Goal: Task Accomplishment & Management: Use online tool/utility

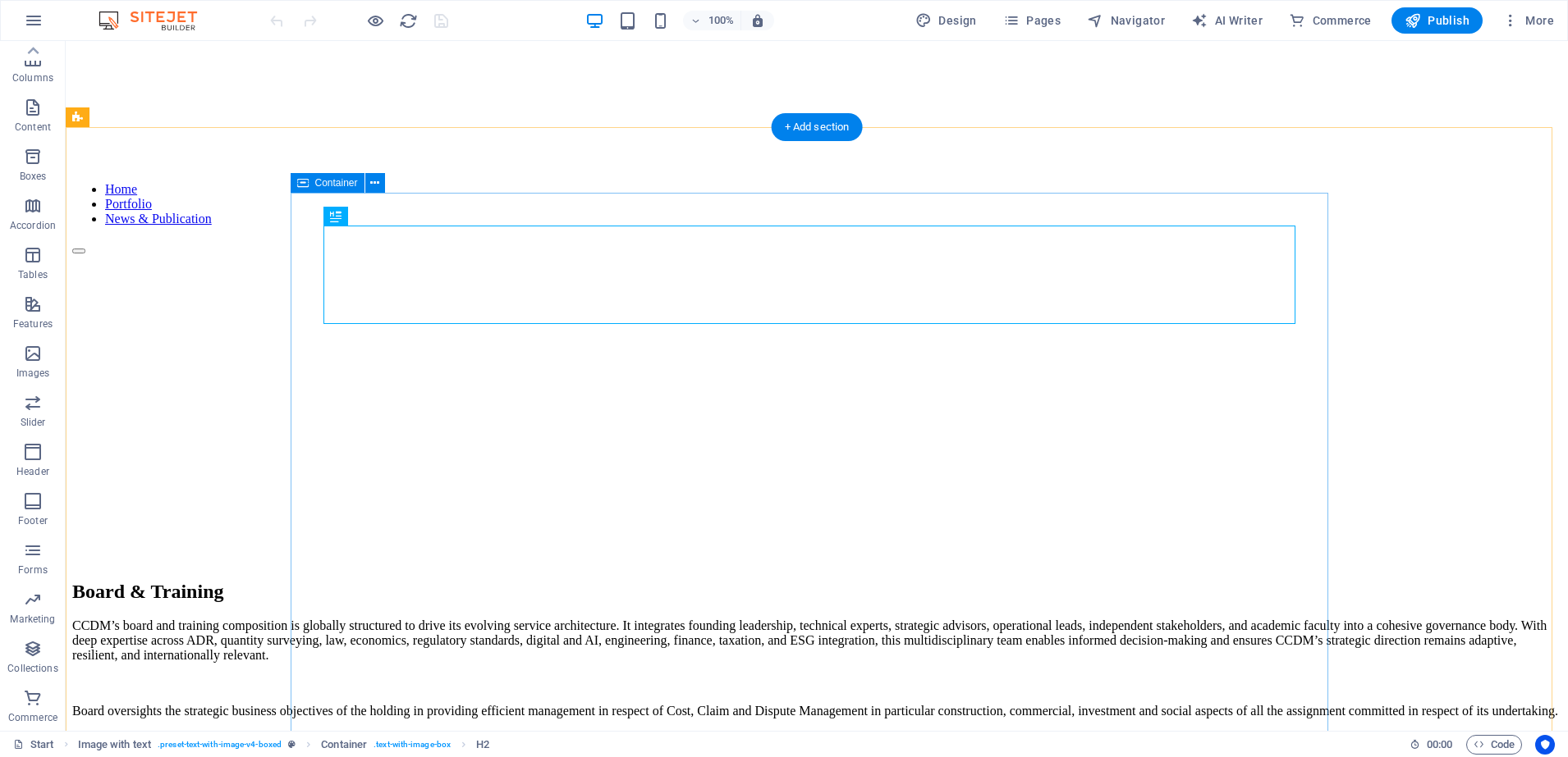
scroll to position [308, 0]
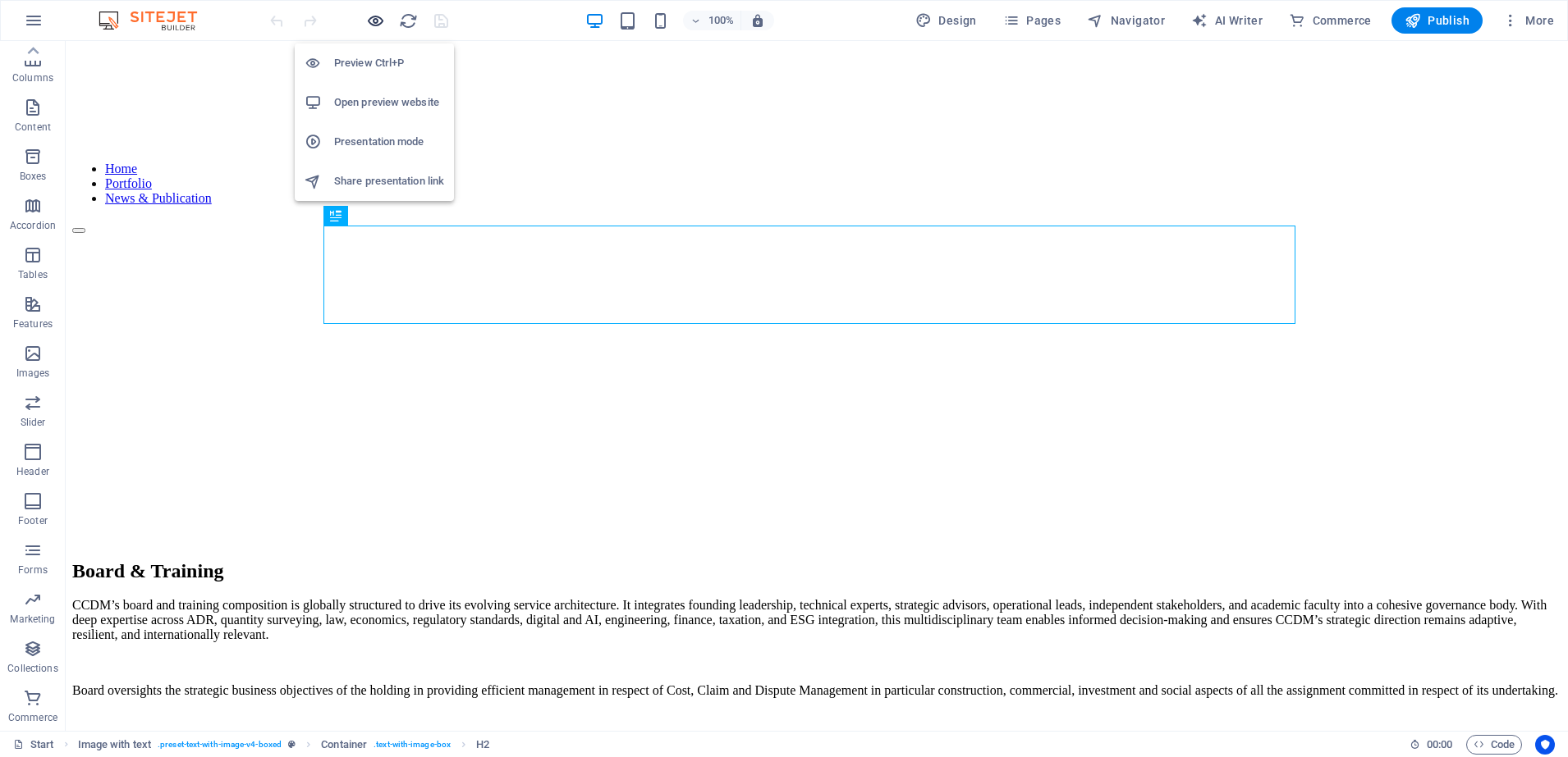
click at [375, 22] on icon "button" at bounding box center [375, 21] width 19 height 19
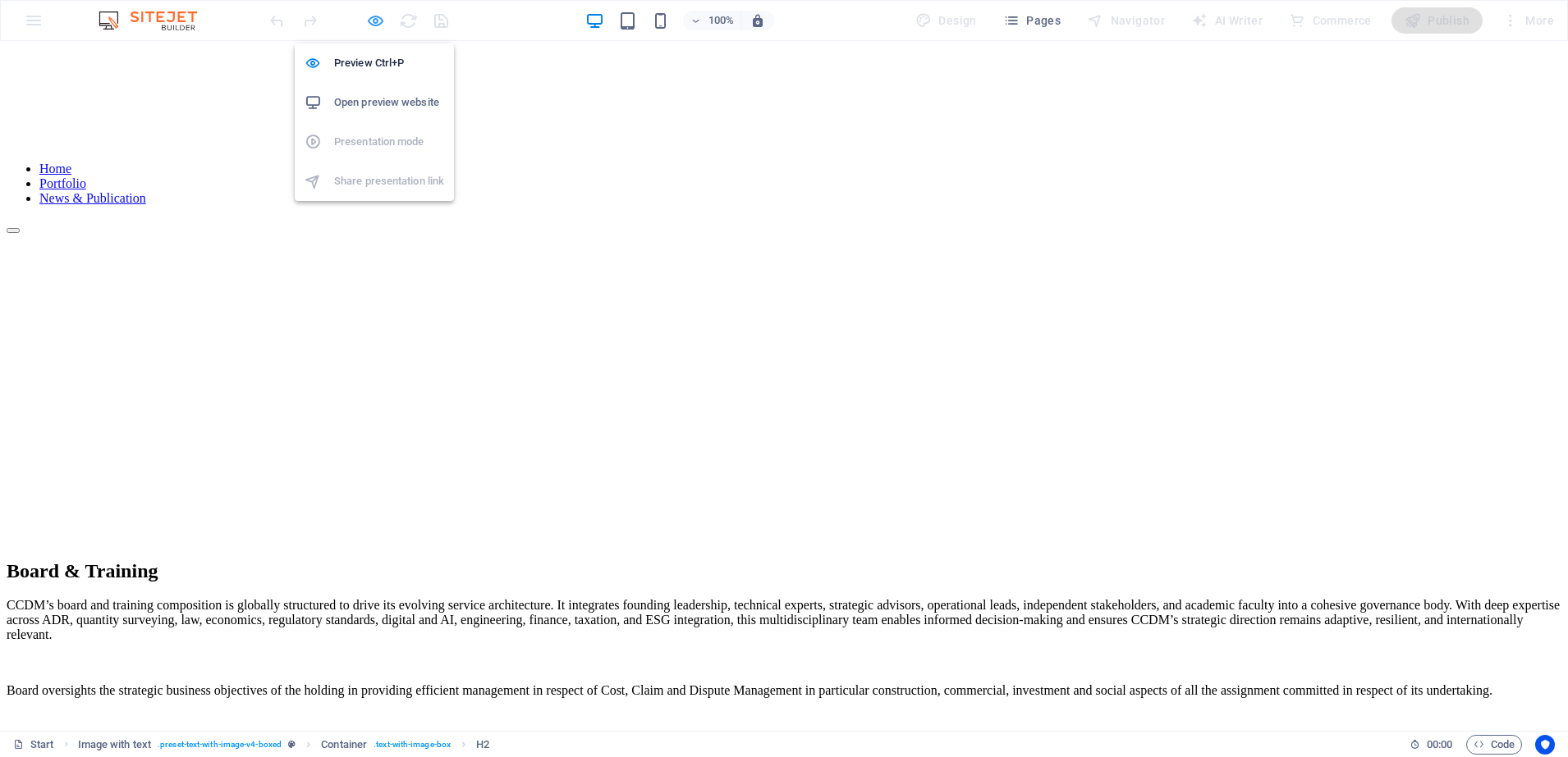
click at [375, 22] on icon "button" at bounding box center [375, 21] width 19 height 19
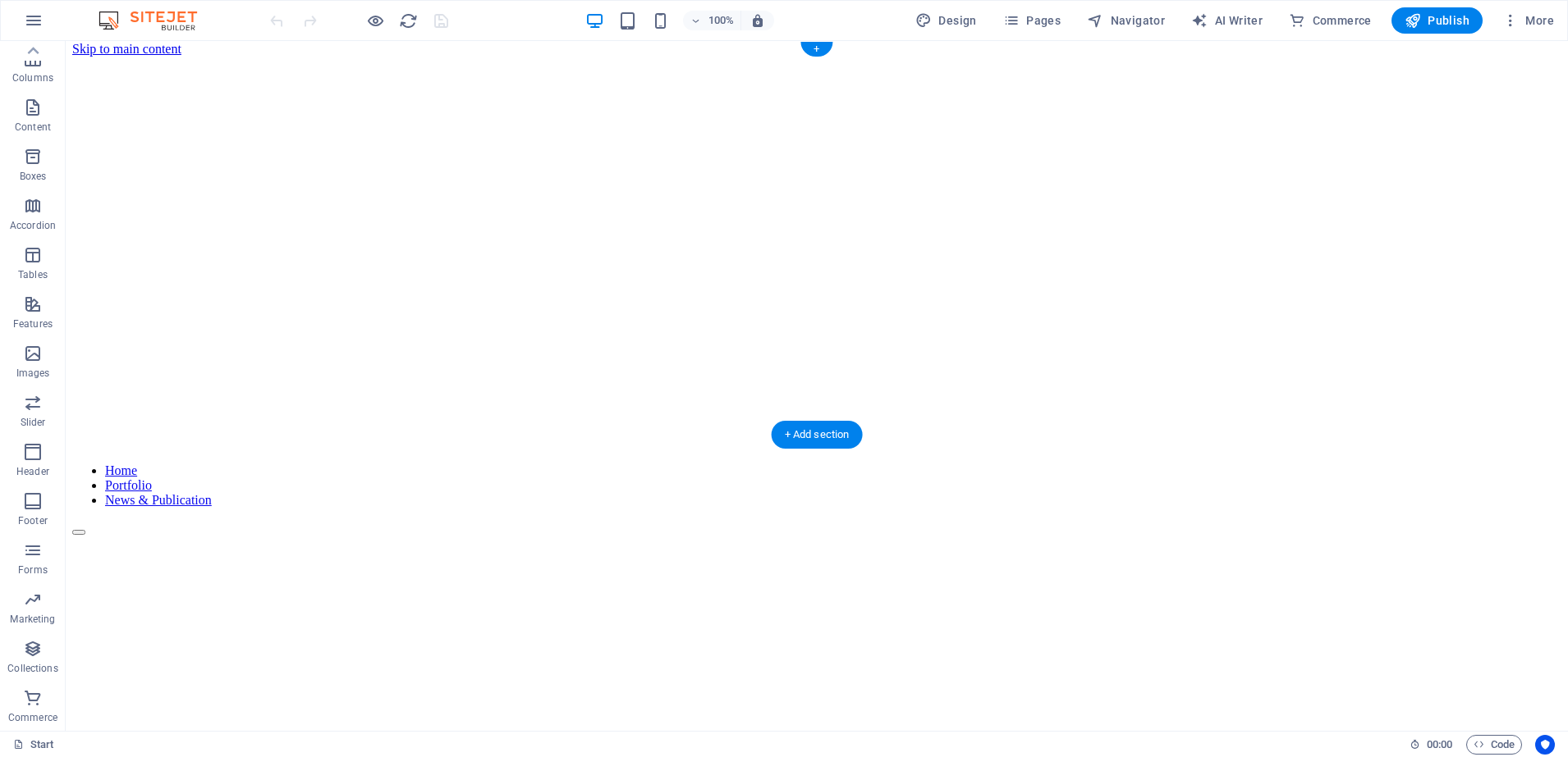
scroll to position [0, 0]
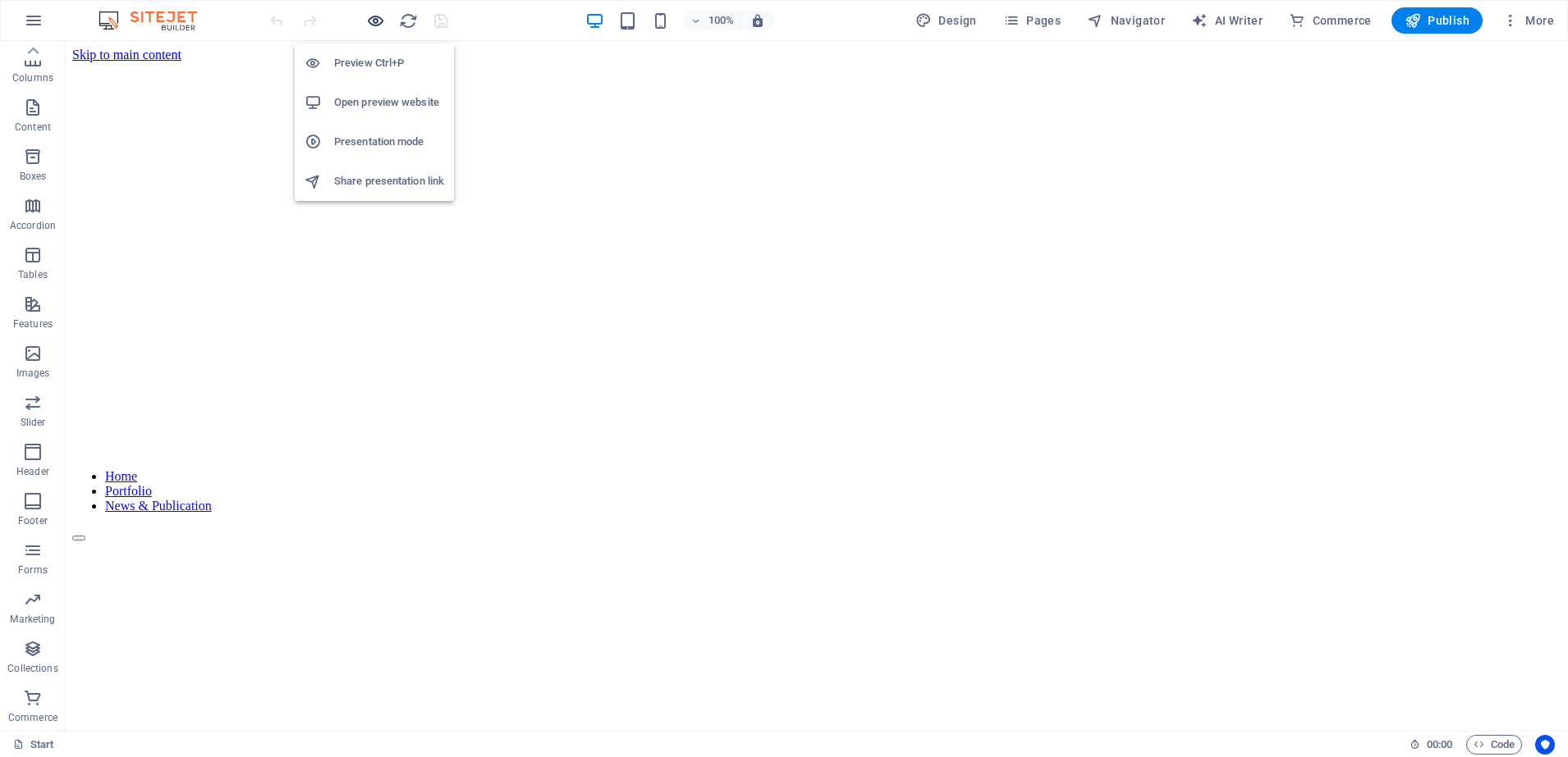
click at [374, 26] on icon "button" at bounding box center [375, 21] width 19 height 19
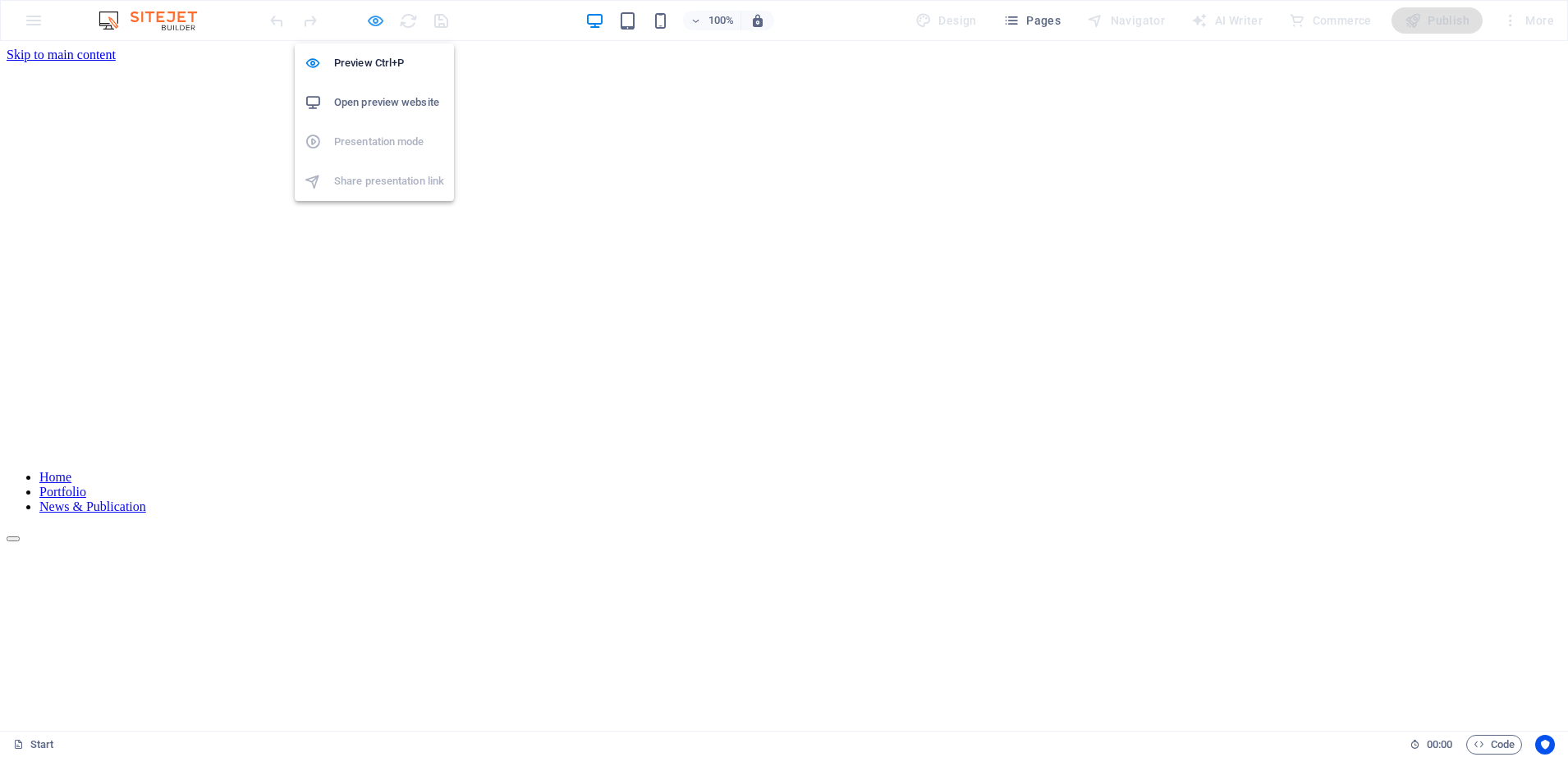
click at [374, 22] on icon "button" at bounding box center [375, 21] width 19 height 19
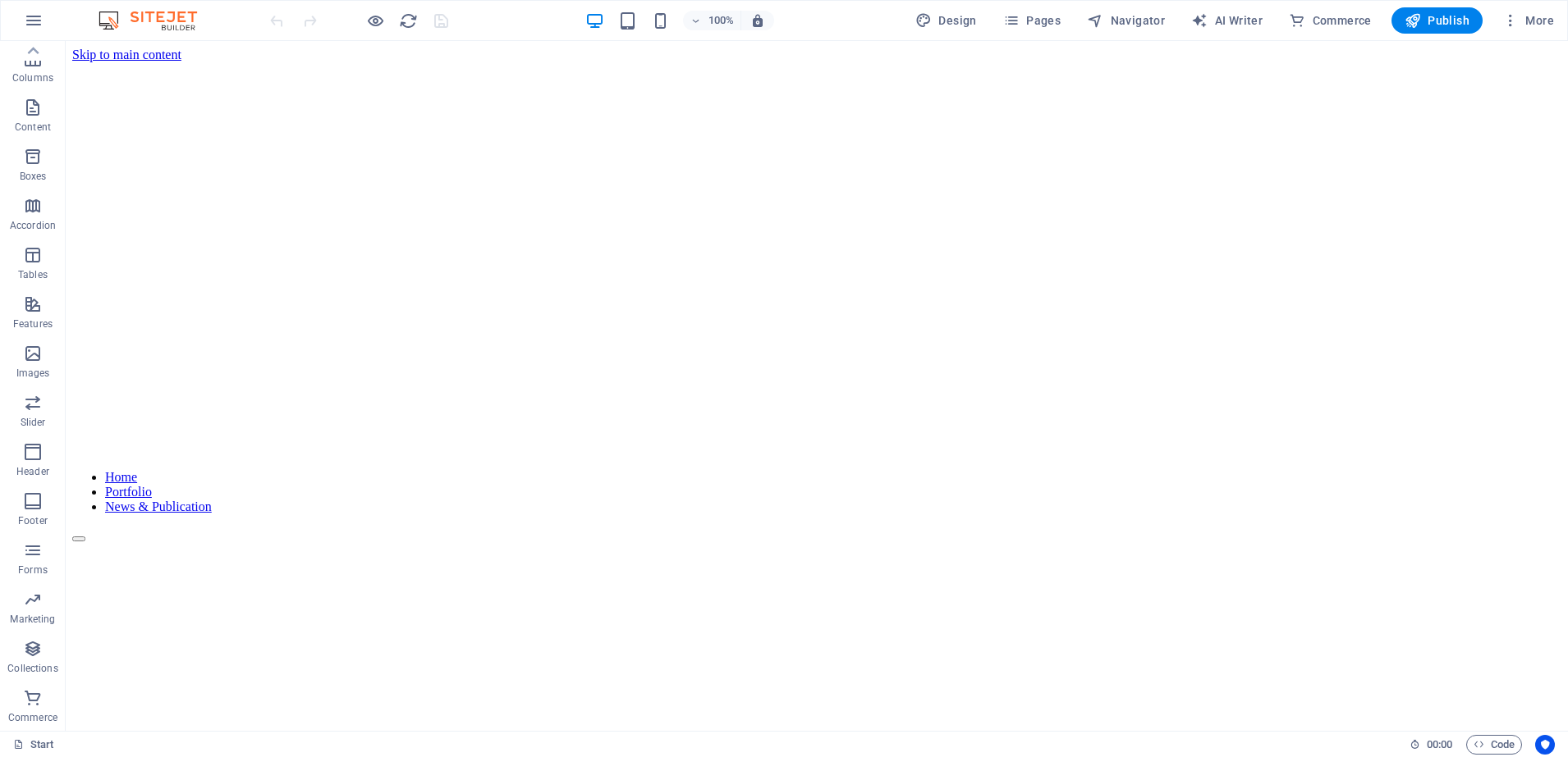
click at [232, 23] on div "100% Design Pages Navigator AI Writer Commerce Publish More" at bounding box center [784, 20] width 1566 height 39
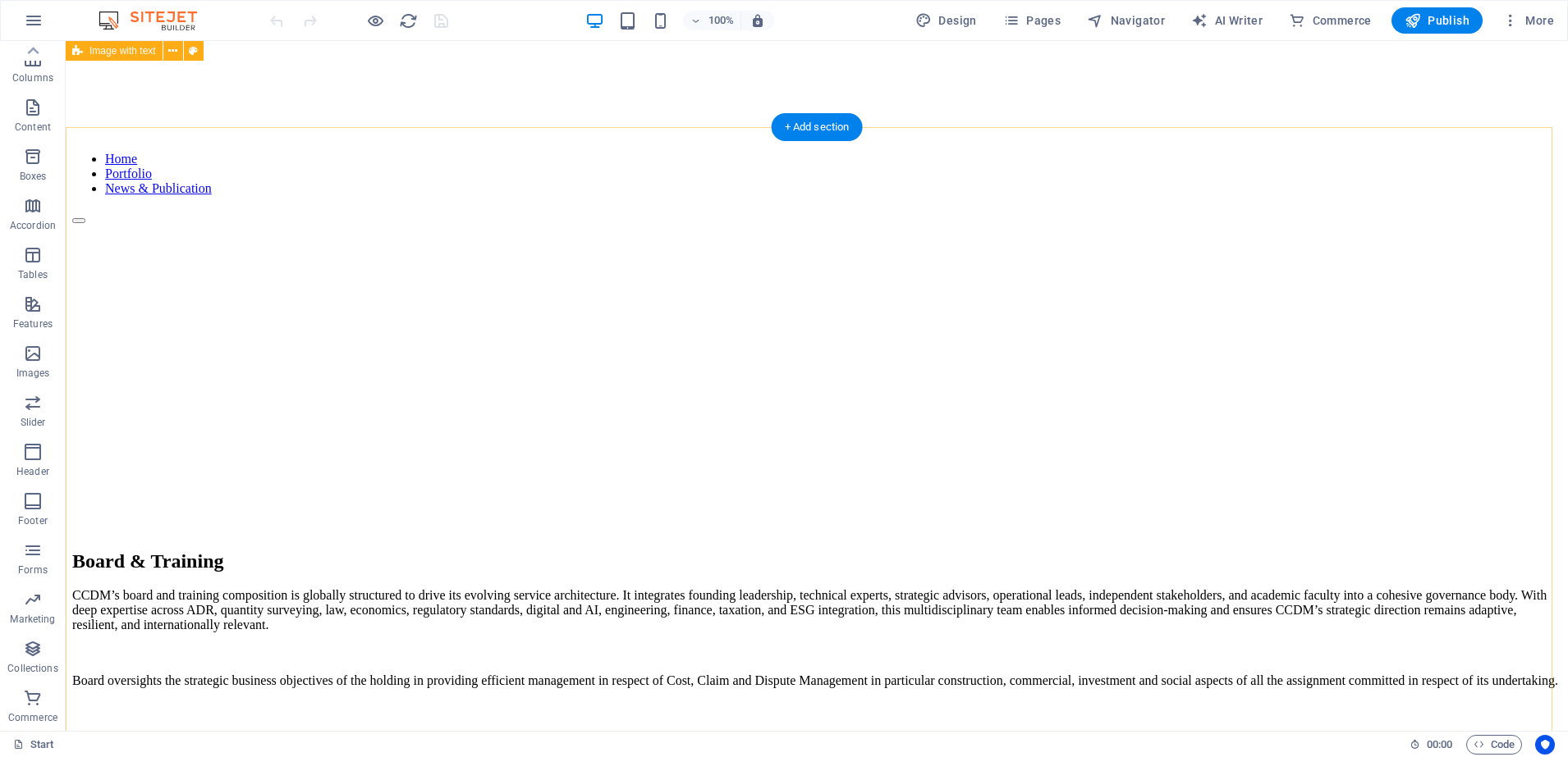
scroll to position [308, 0]
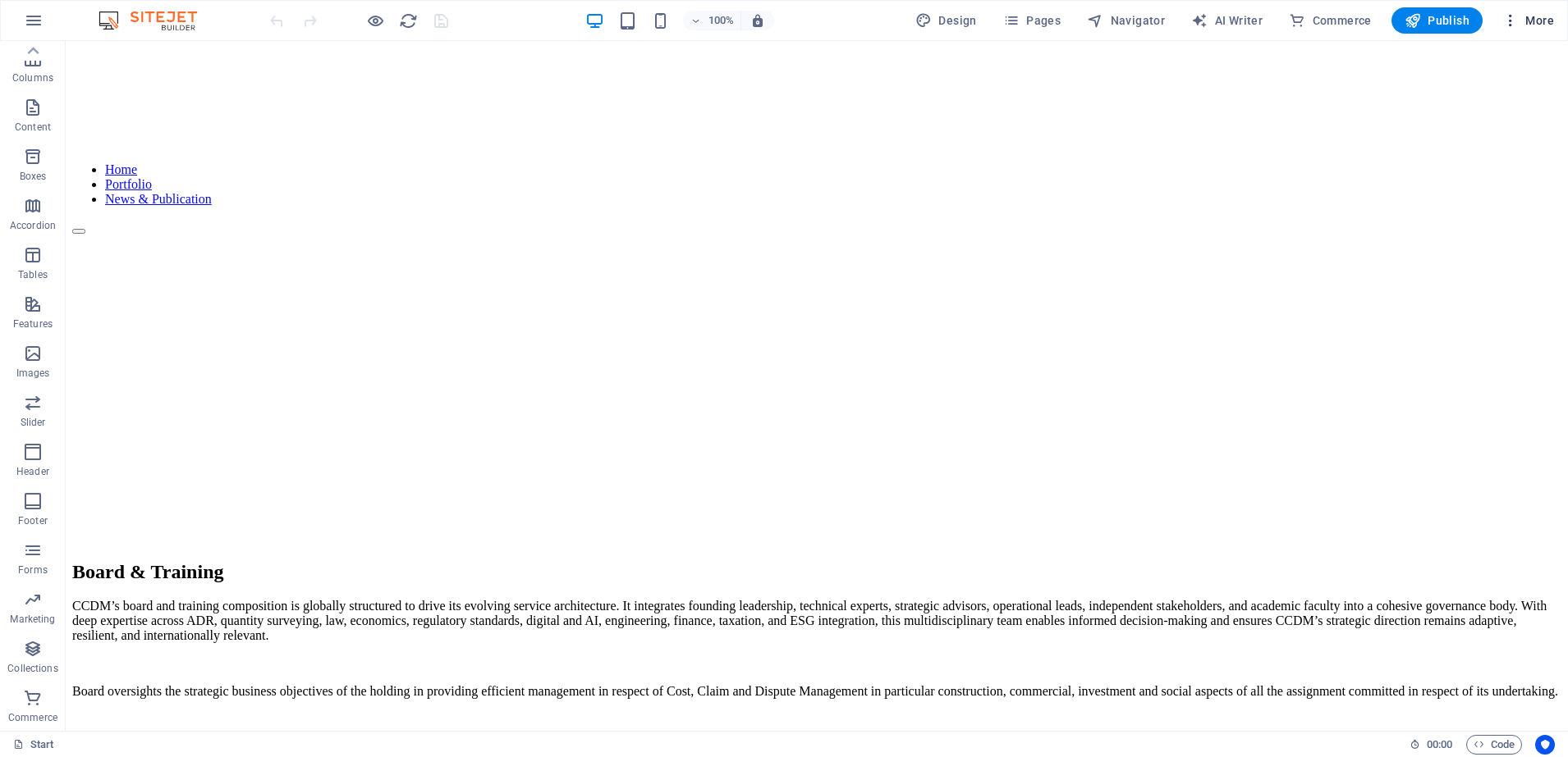
click at [1513, 20] on icon "button" at bounding box center [1510, 21] width 16 height 16
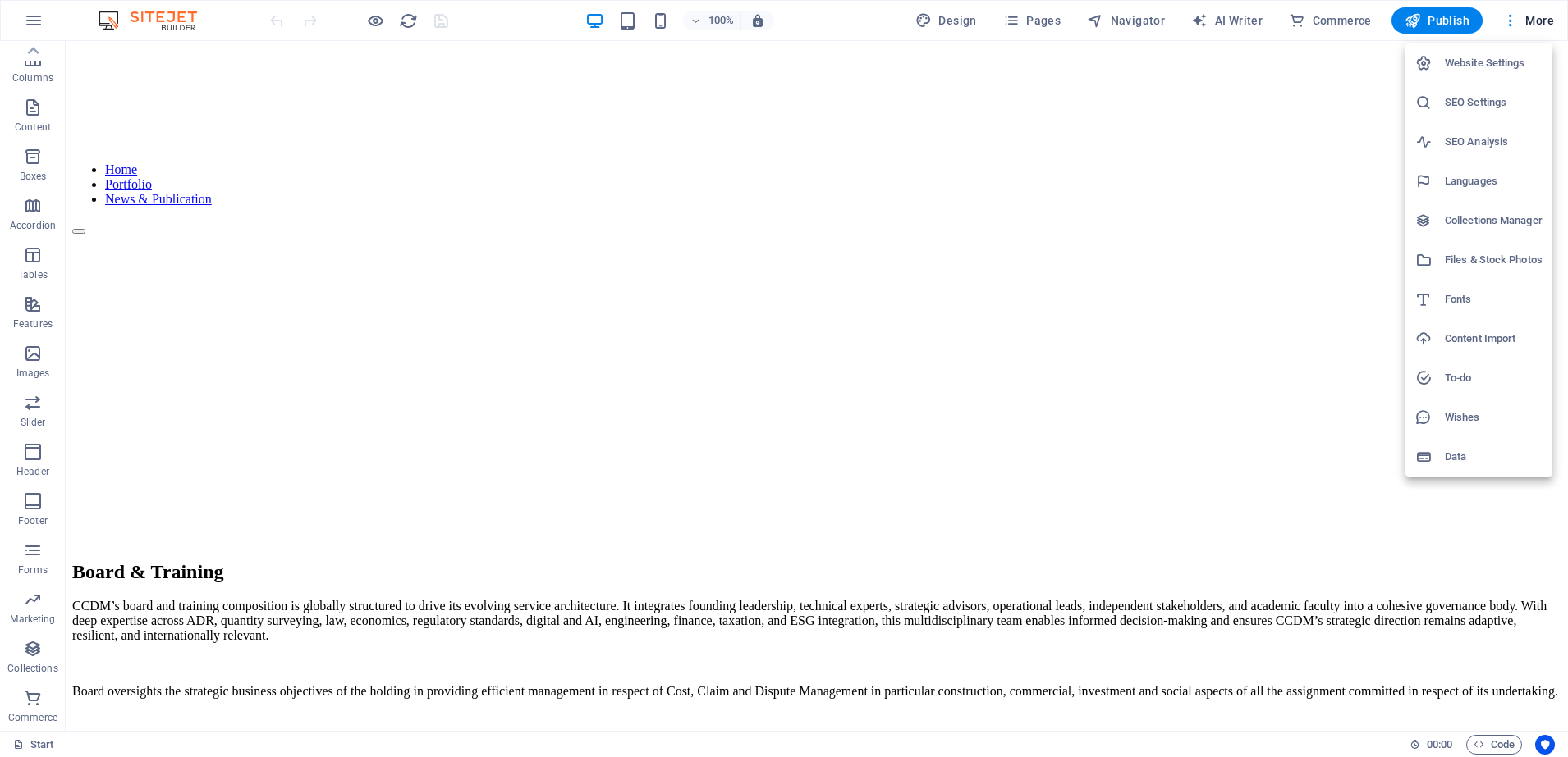
click at [1364, 154] on div at bounding box center [784, 378] width 1568 height 757
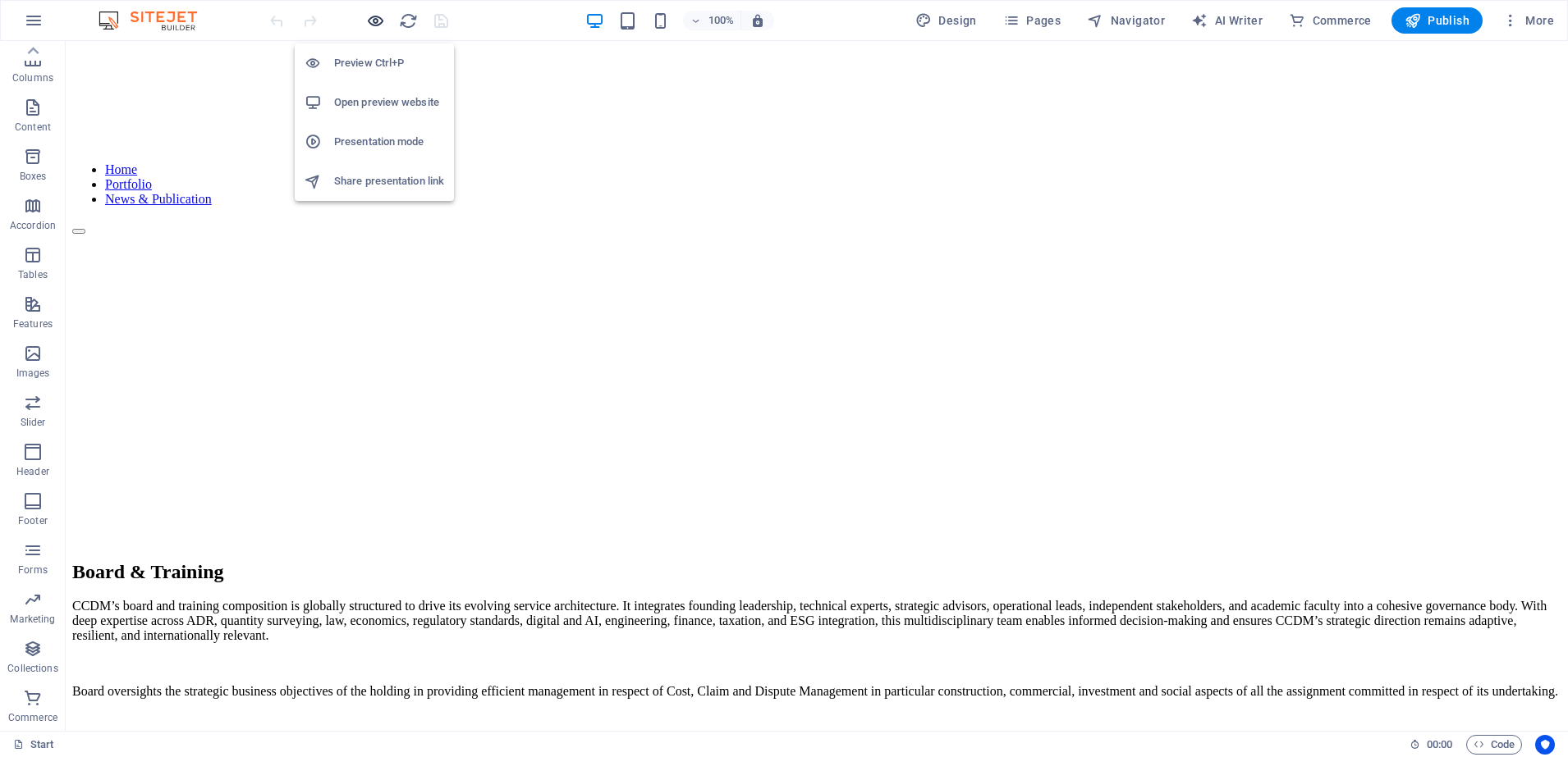
click at [370, 22] on icon "button" at bounding box center [375, 21] width 19 height 19
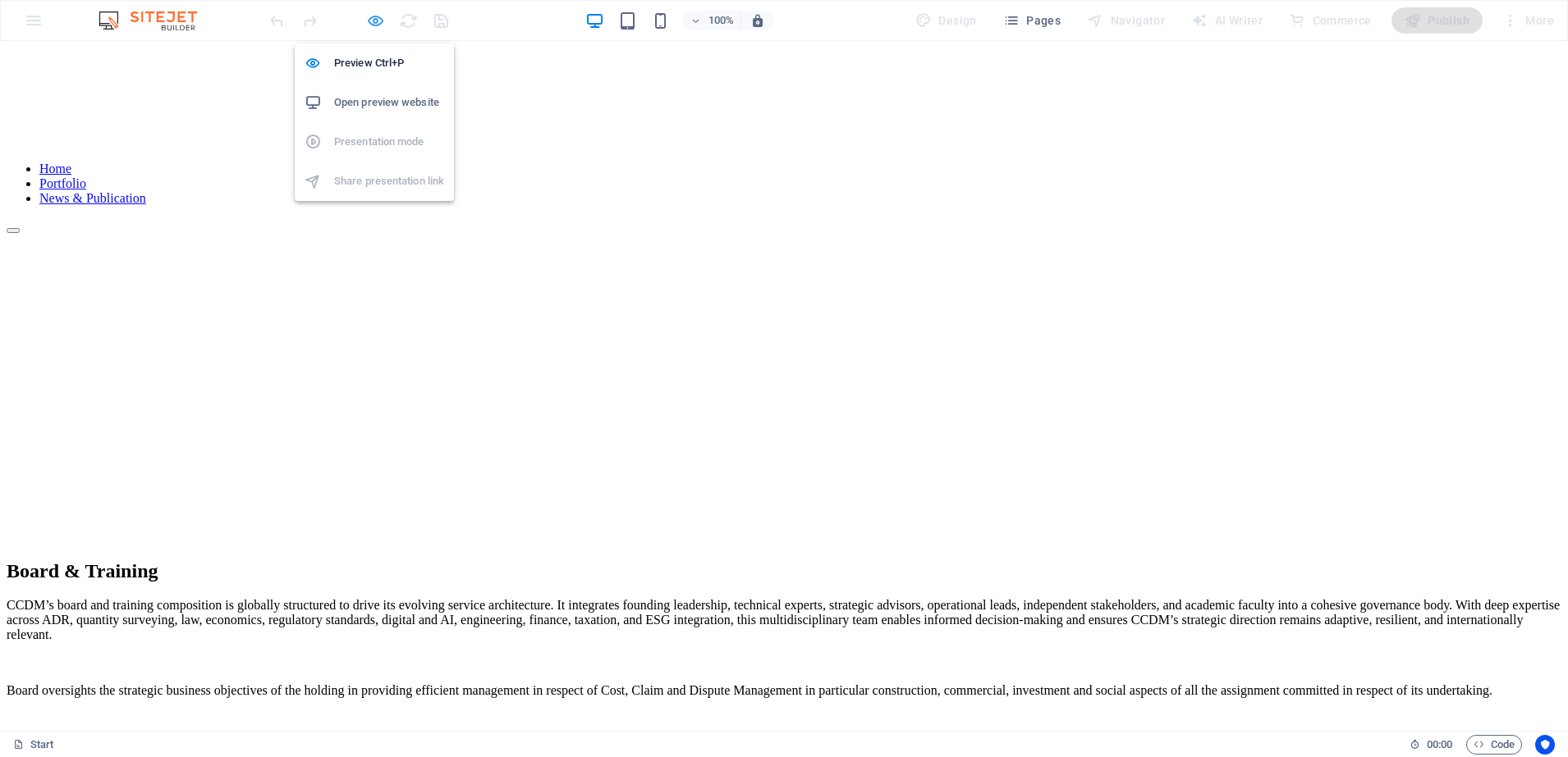
click at [370, 21] on icon "button" at bounding box center [375, 21] width 19 height 19
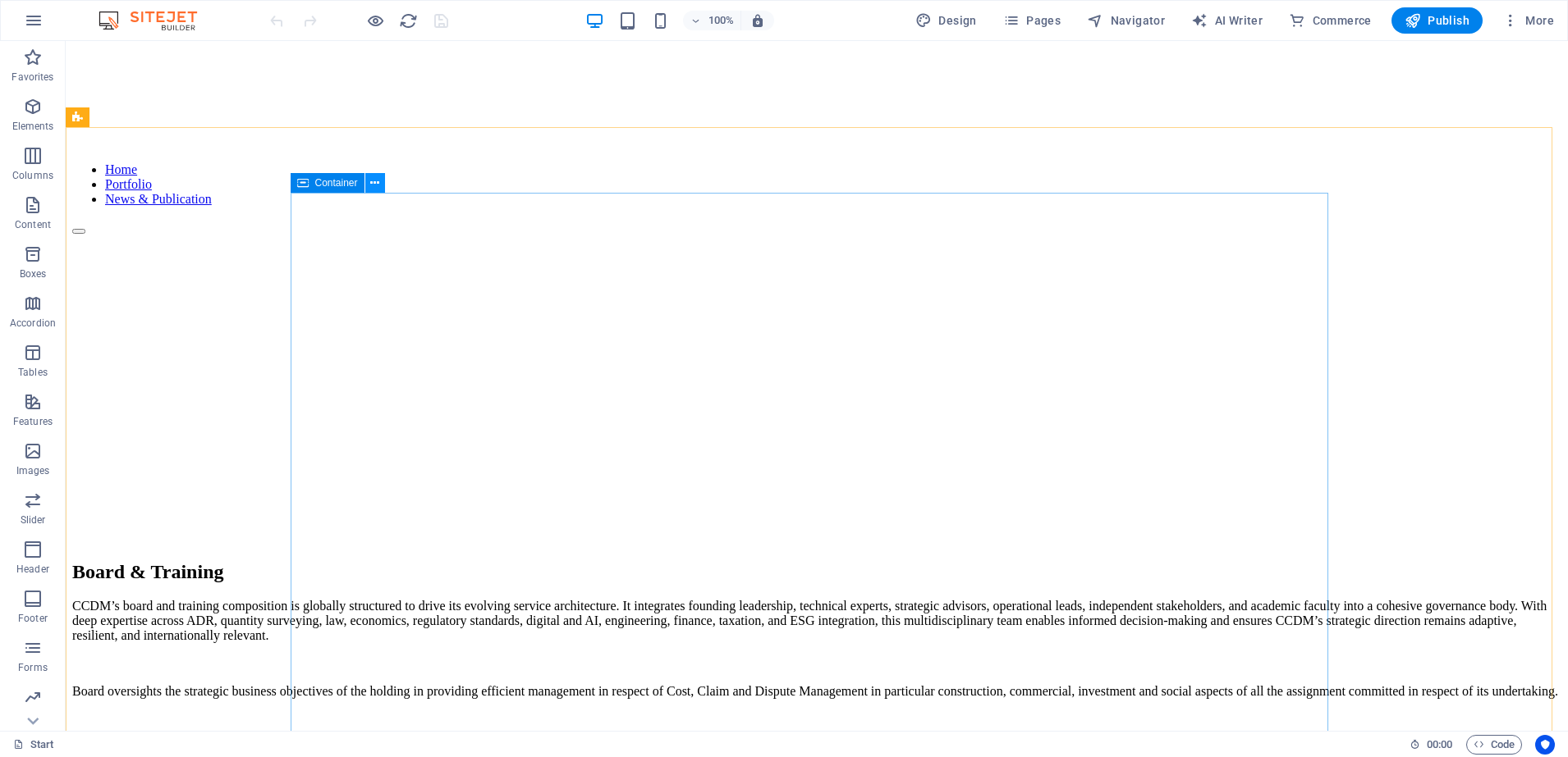
click at [371, 185] on button at bounding box center [375, 183] width 20 height 20
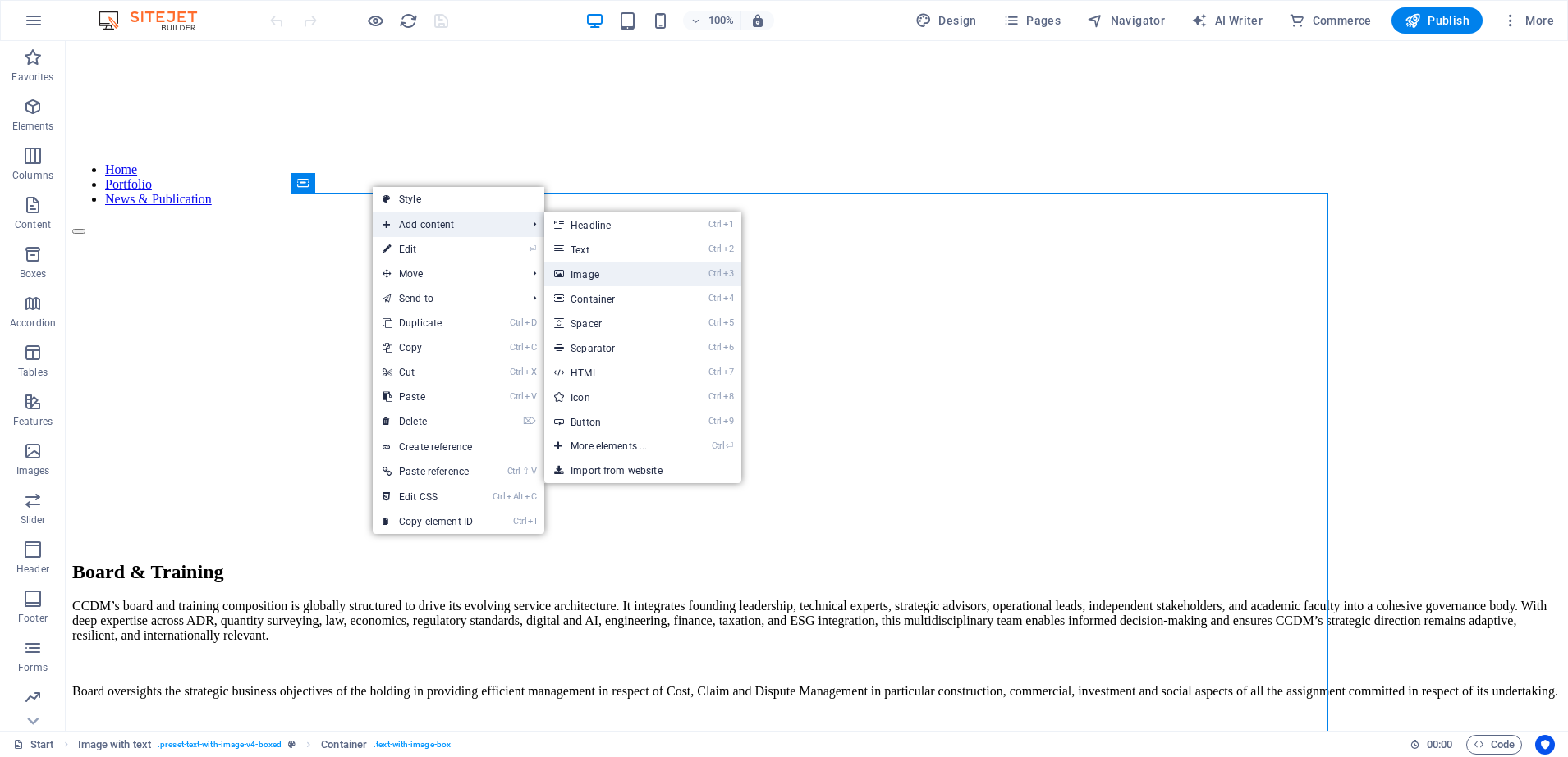
click at [620, 279] on link "Ctrl 3 Image" at bounding box center [611, 273] width 135 height 25
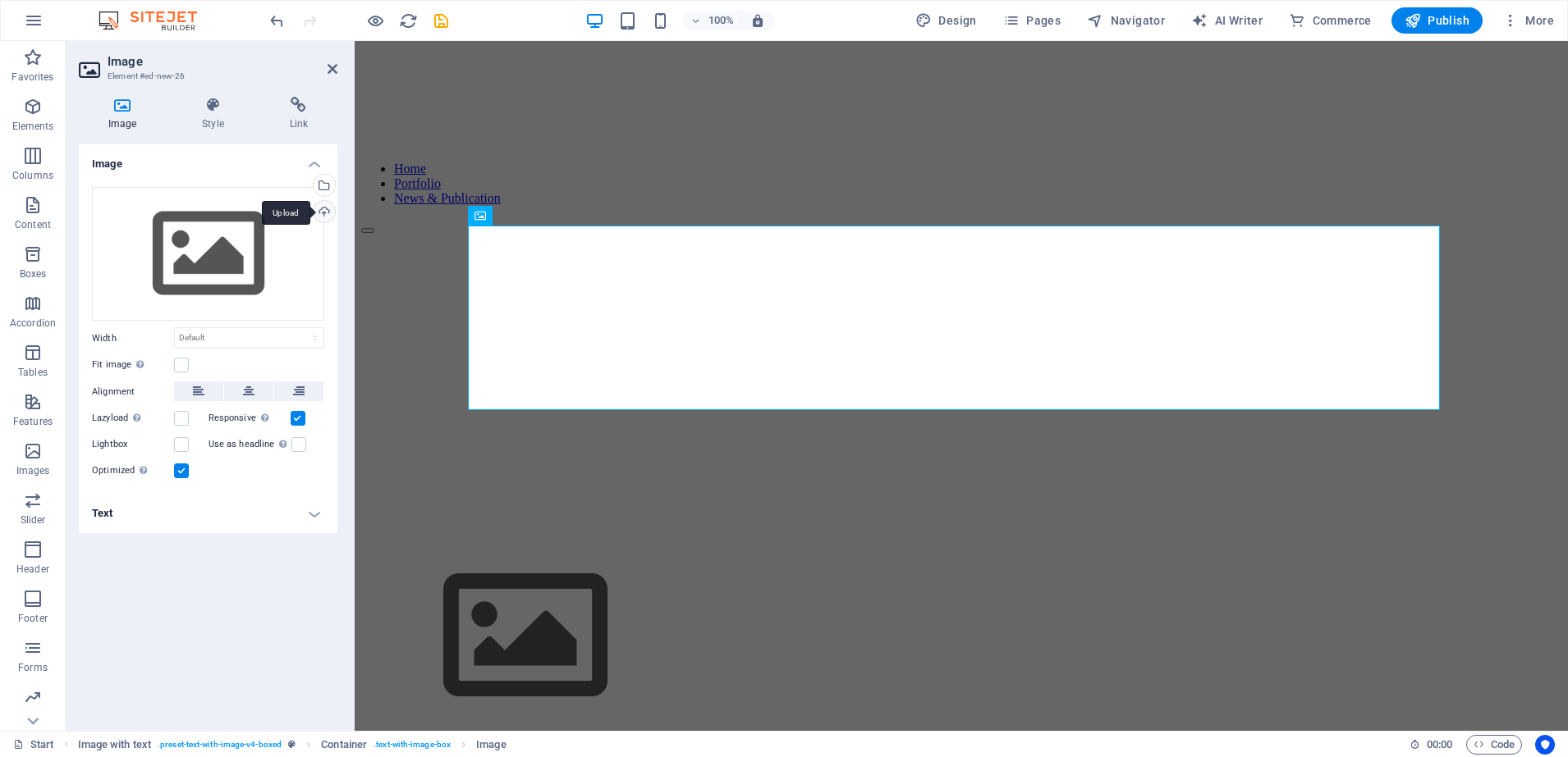
click at [329, 210] on div "Upload" at bounding box center [322, 212] width 25 height 25
click at [321, 210] on div "Upload" at bounding box center [322, 212] width 25 height 25
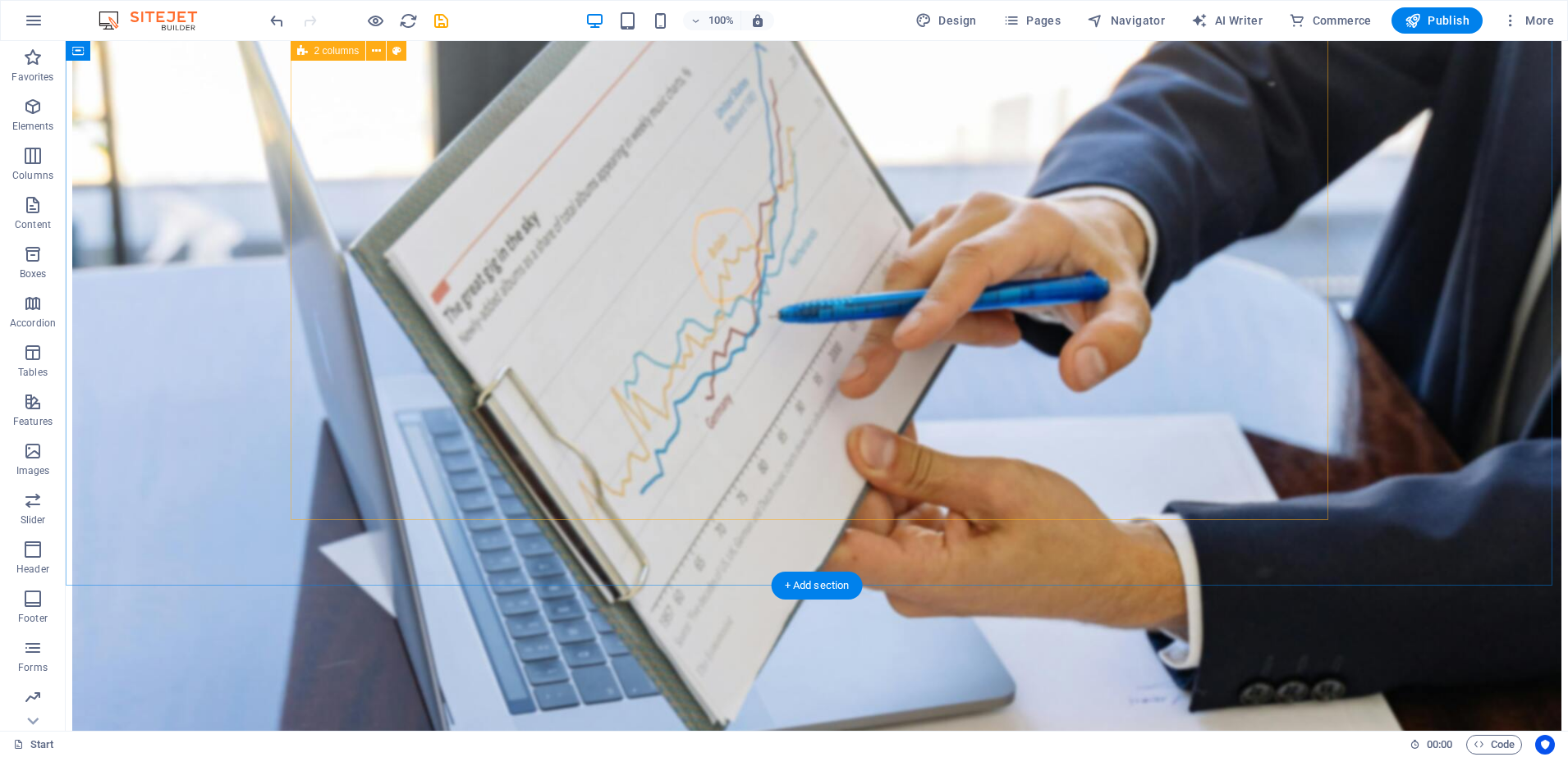
scroll to position [3426, 0]
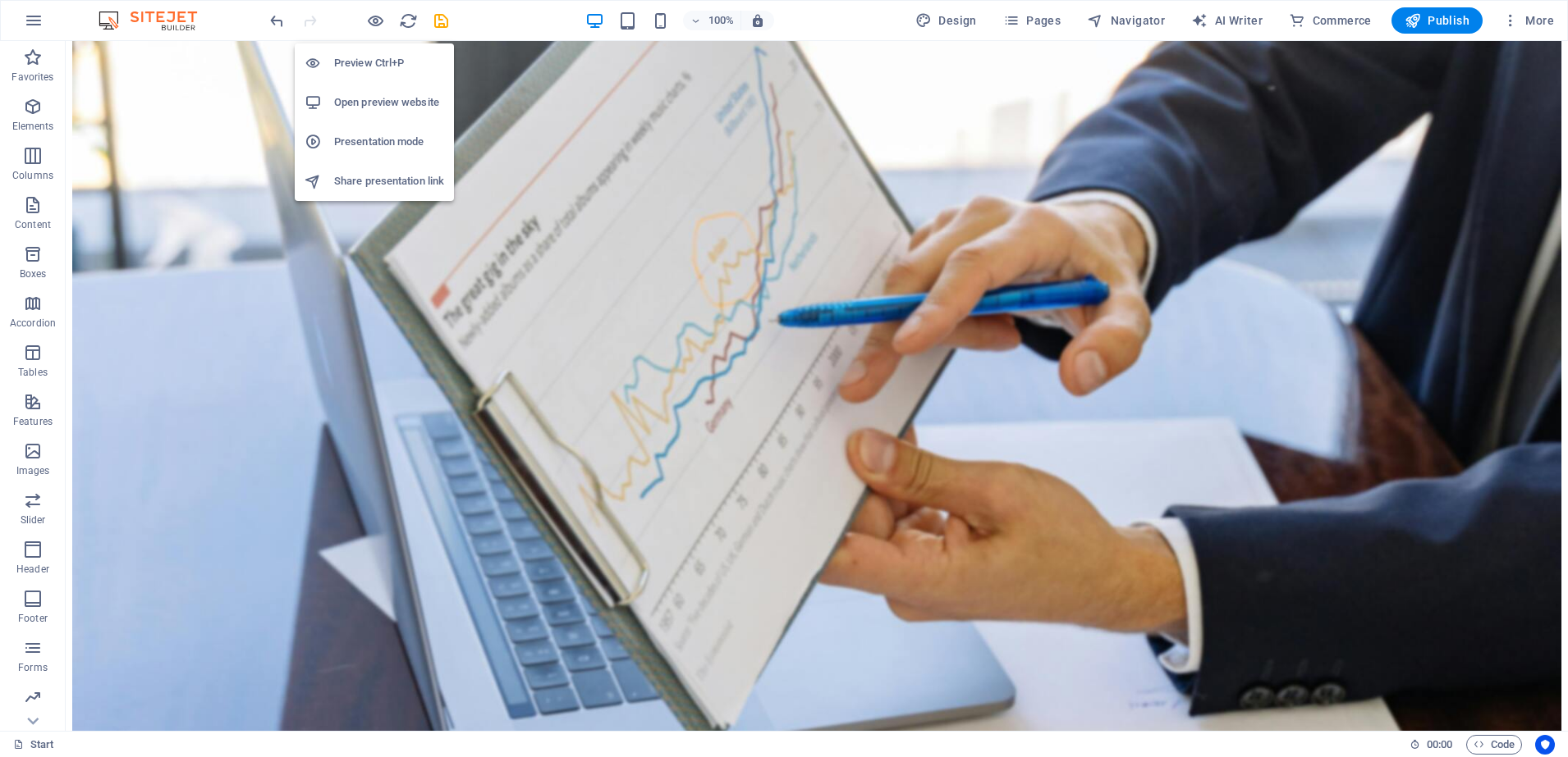
click at [373, 104] on h6 "Open preview website" at bounding box center [389, 103] width 110 height 20
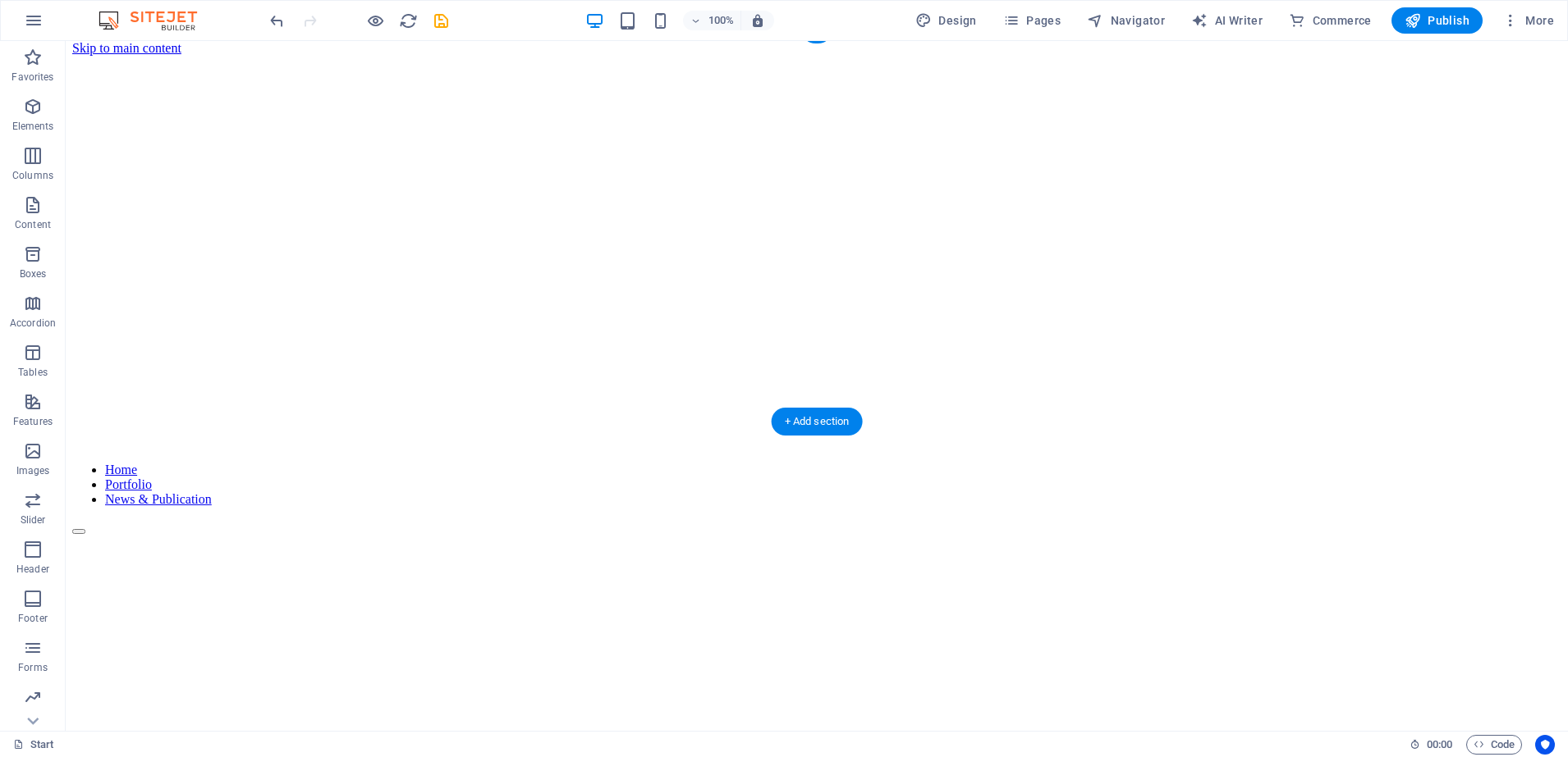
scroll to position [0, 0]
click at [439, 13] on icon "save" at bounding box center [440, 21] width 19 height 19
checkbox input "false"
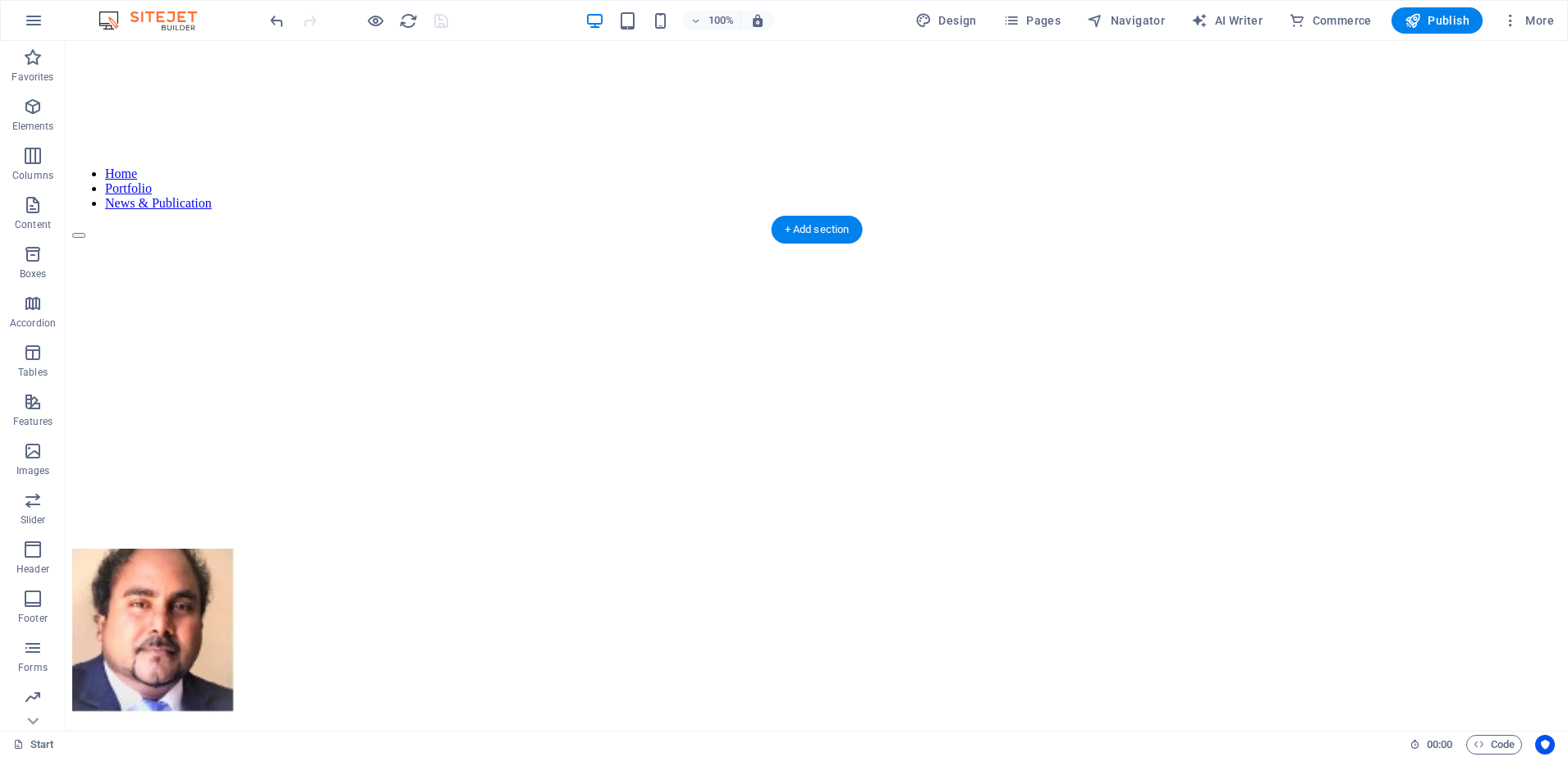
scroll to position [308, 0]
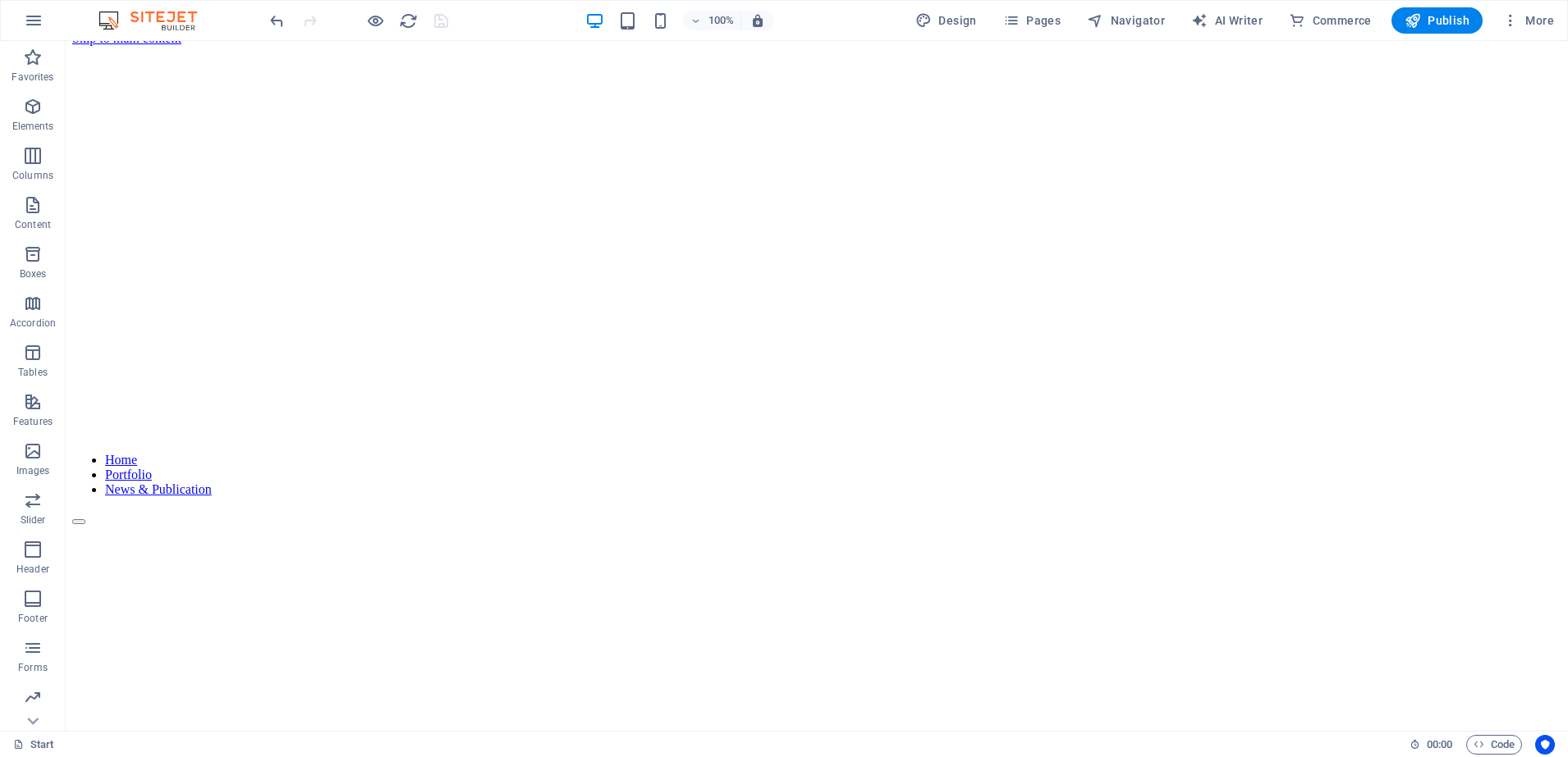
scroll to position [0, 0]
drag, startPoint x: 1558, startPoint y: 652, endPoint x: 1632, endPoint y: 81, distance: 575.8
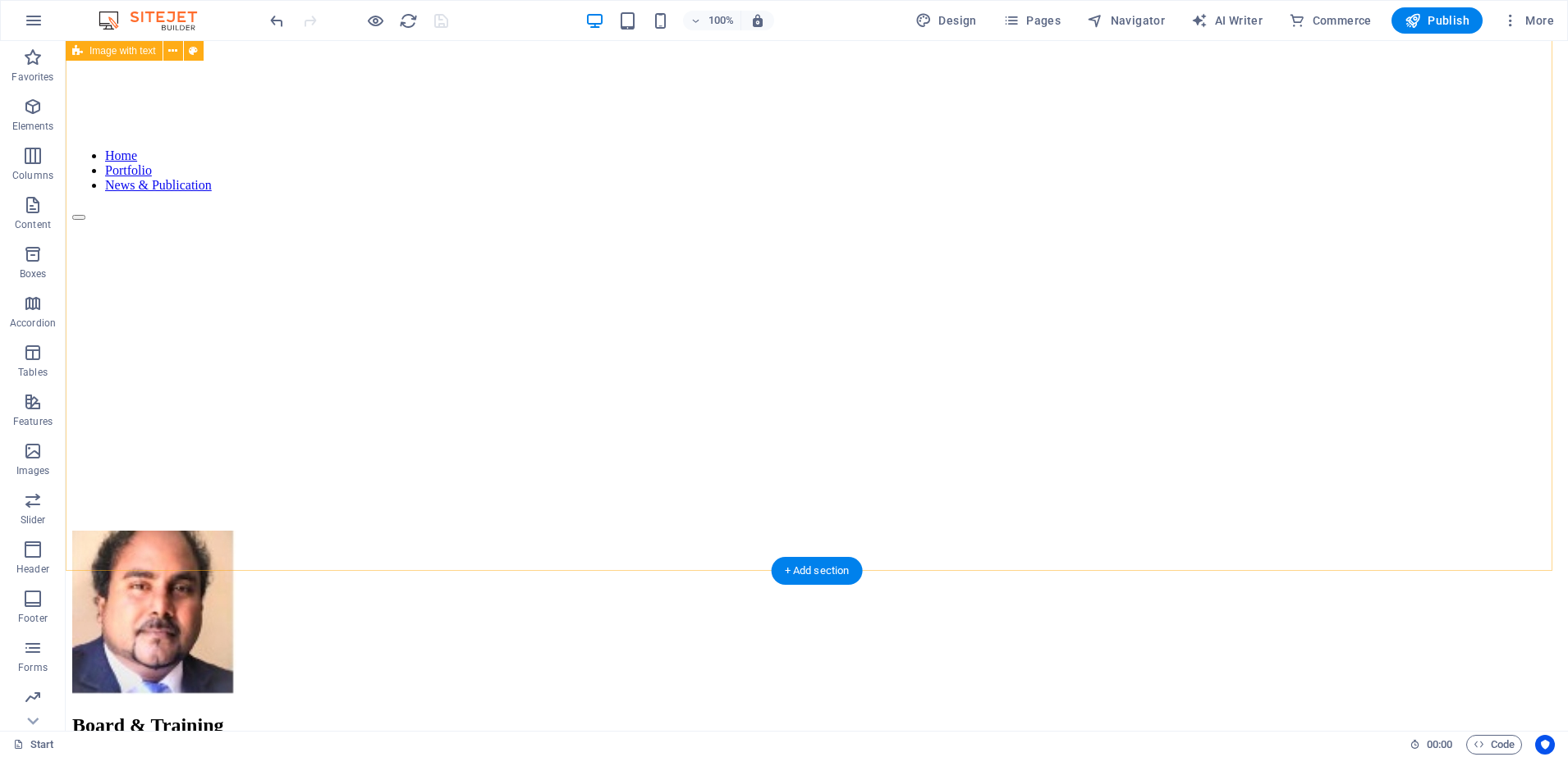
scroll to position [308, 0]
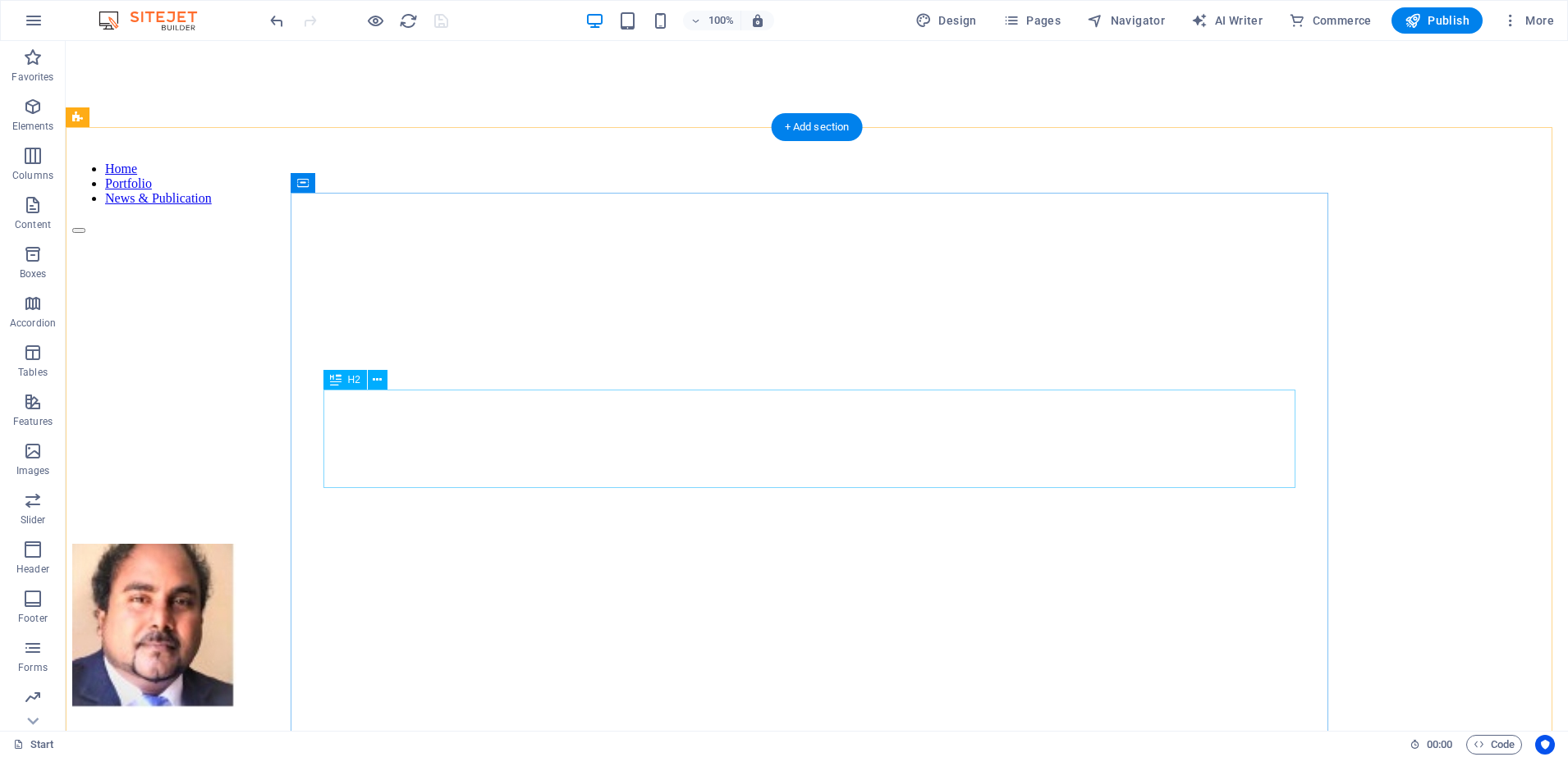
click at [851, 728] on div "Board & Training" at bounding box center [817, 739] width 1489 height 22
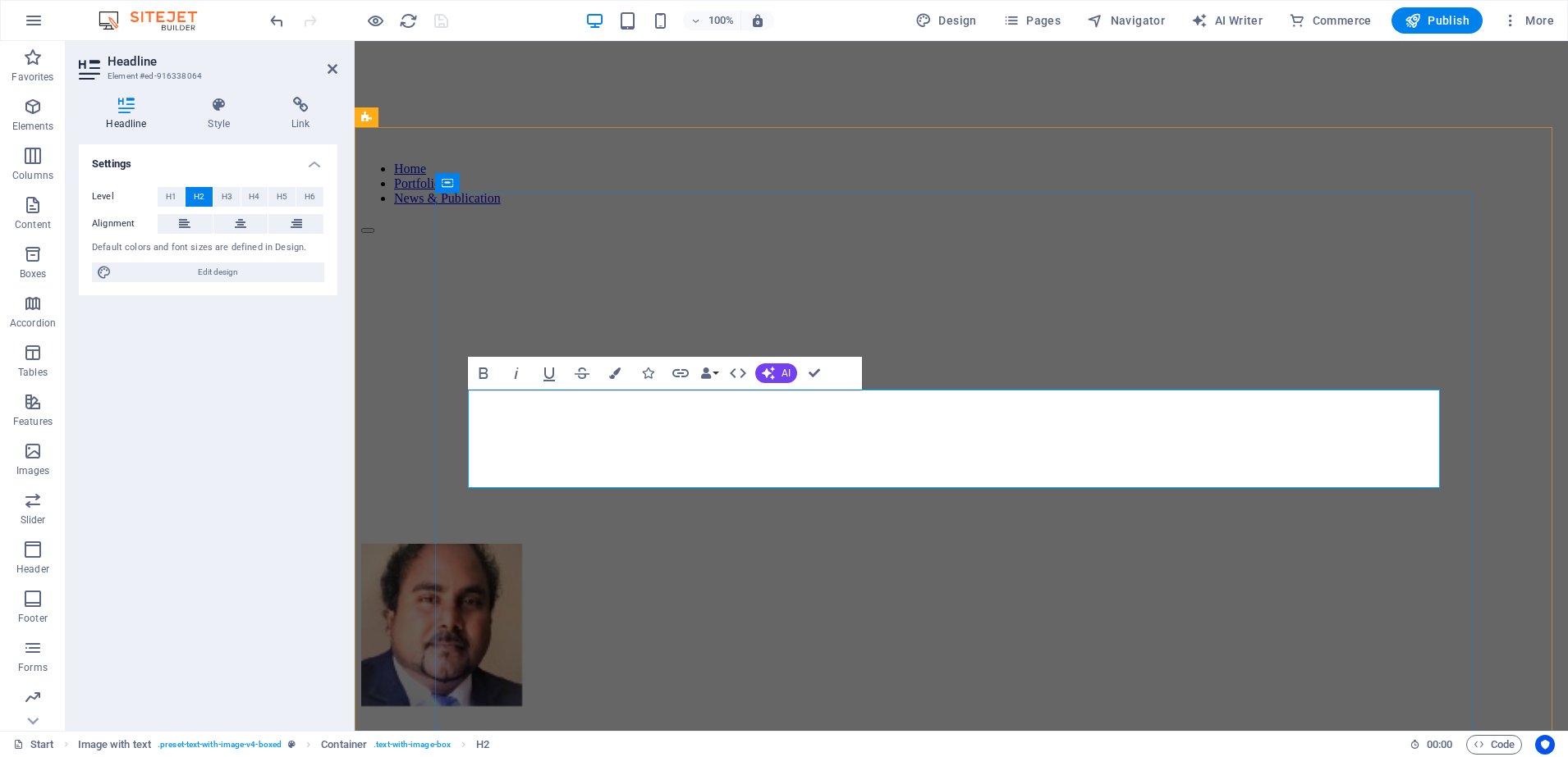
click at [739, 728] on h2 "Board & Training" at bounding box center [962, 739] width 1200 height 22
click at [1000, 728] on h2 "Board, Training" at bounding box center [962, 739] width 1200 height 22
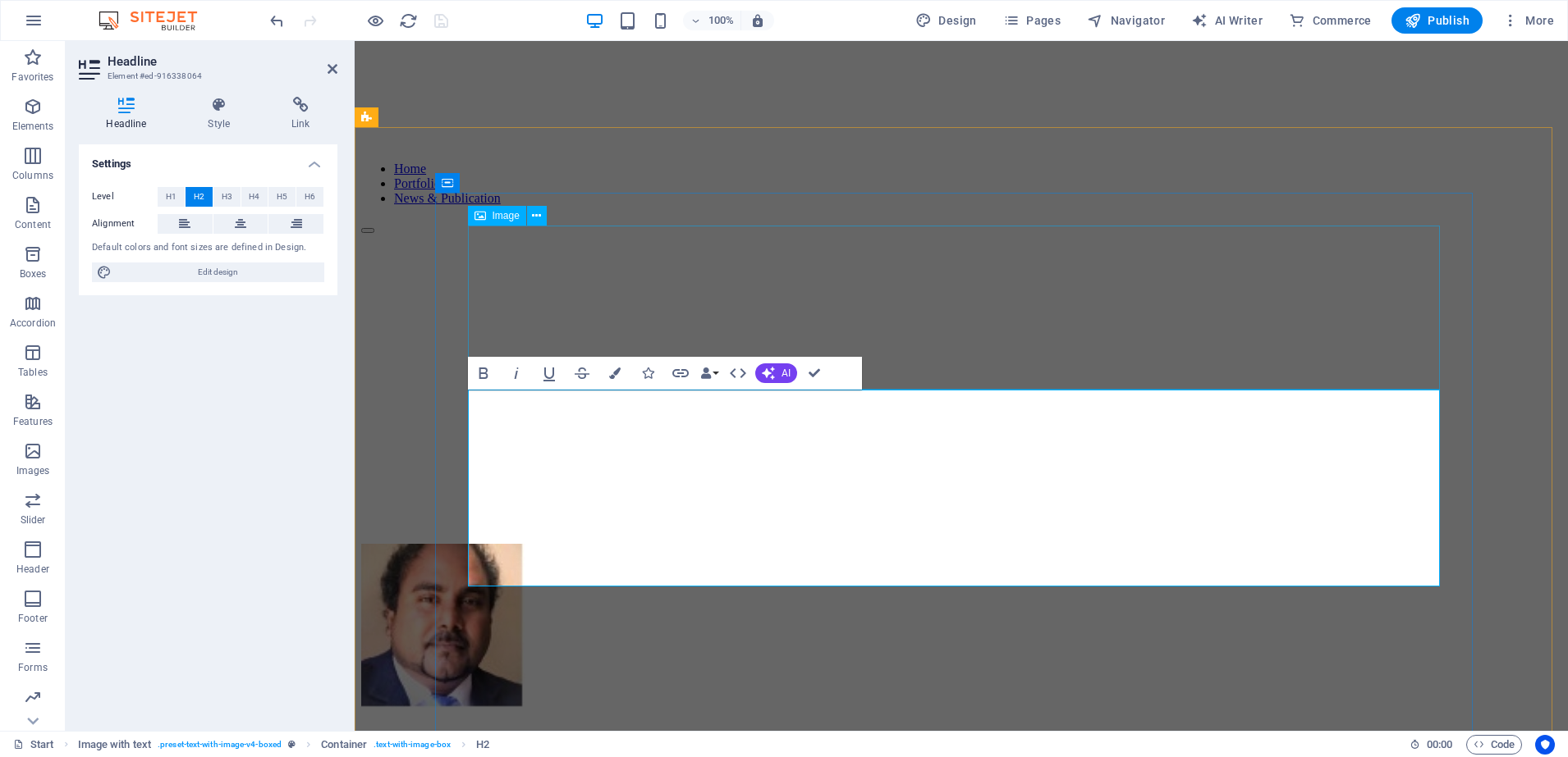
click at [1370, 544] on figure at bounding box center [962, 627] width 1200 height 167
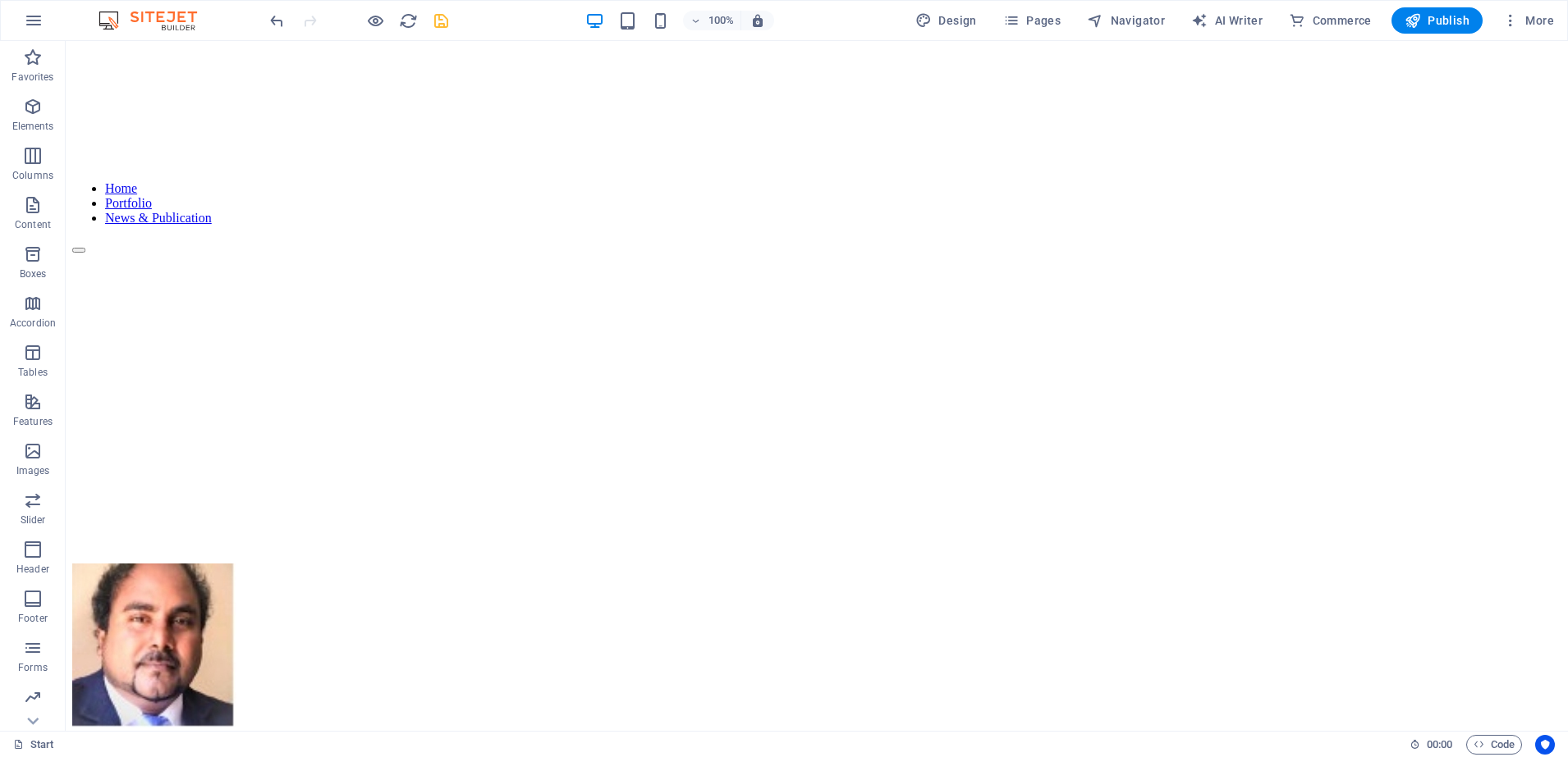
scroll to position [0, 0]
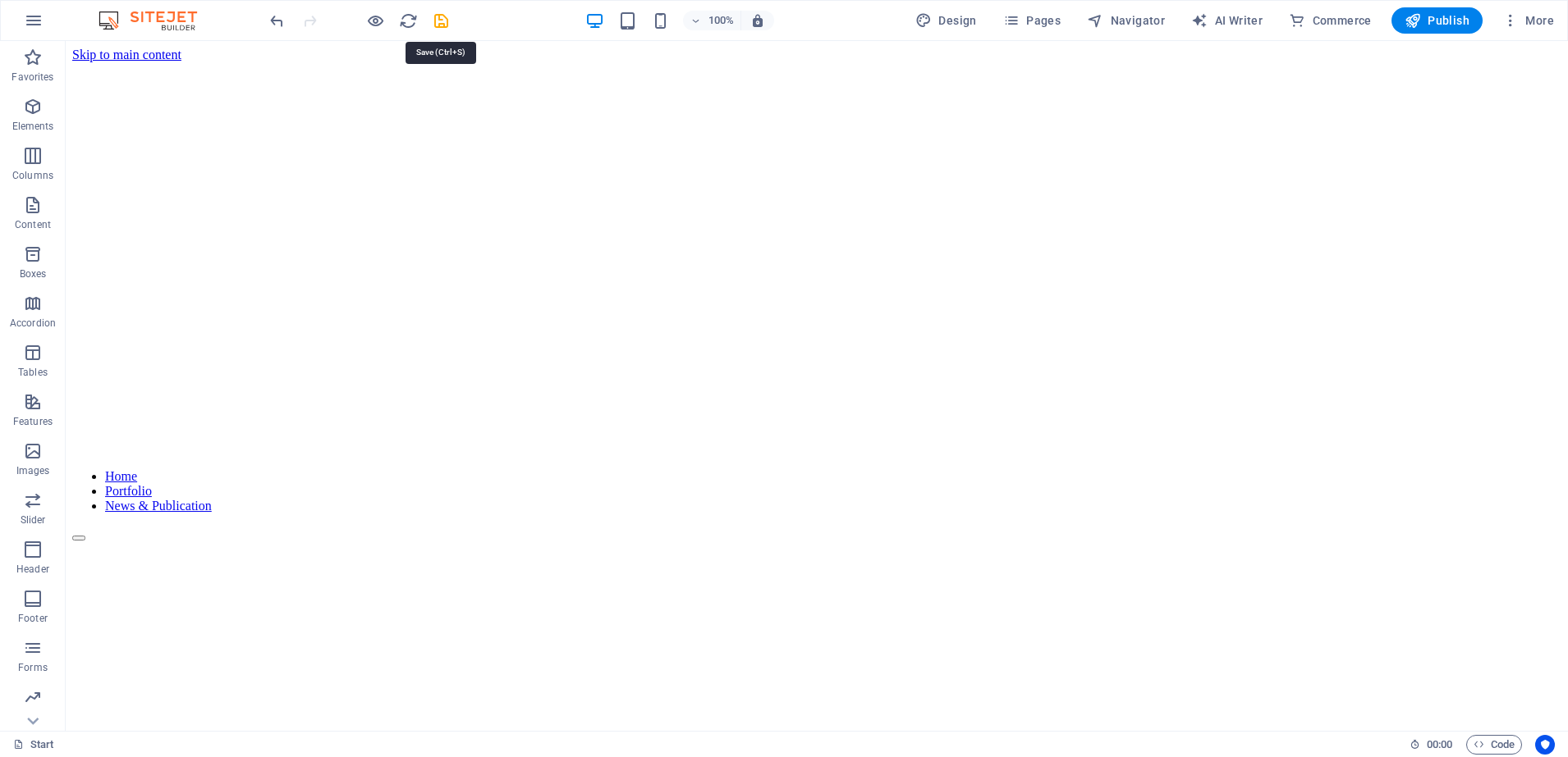
click at [439, 27] on icon "save" at bounding box center [440, 21] width 19 height 19
checkbox input "false"
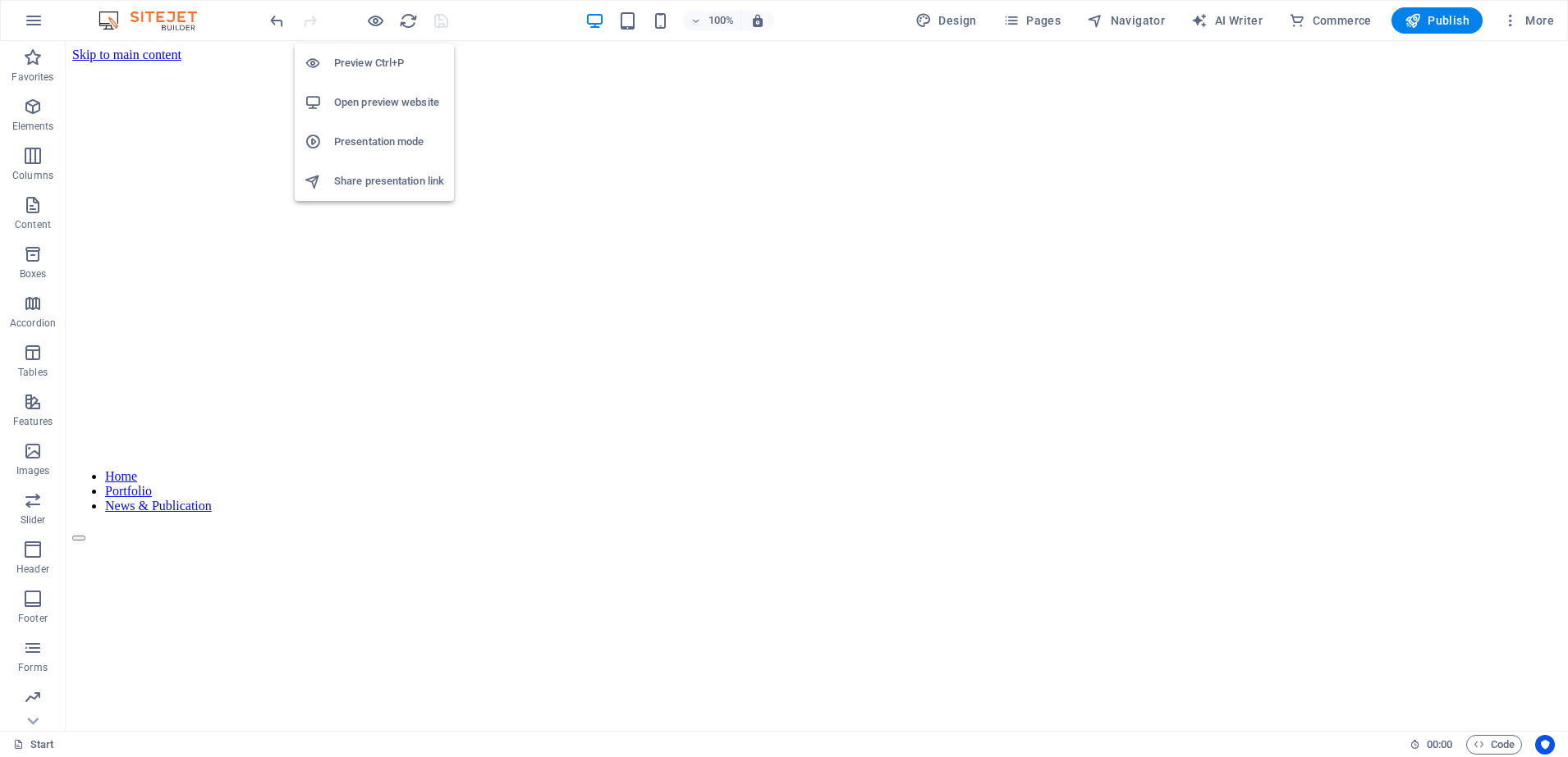
click at [400, 101] on h6 "Open preview website" at bounding box center [389, 103] width 110 height 20
